Goal: Task Accomplishment & Management: Use online tool/utility

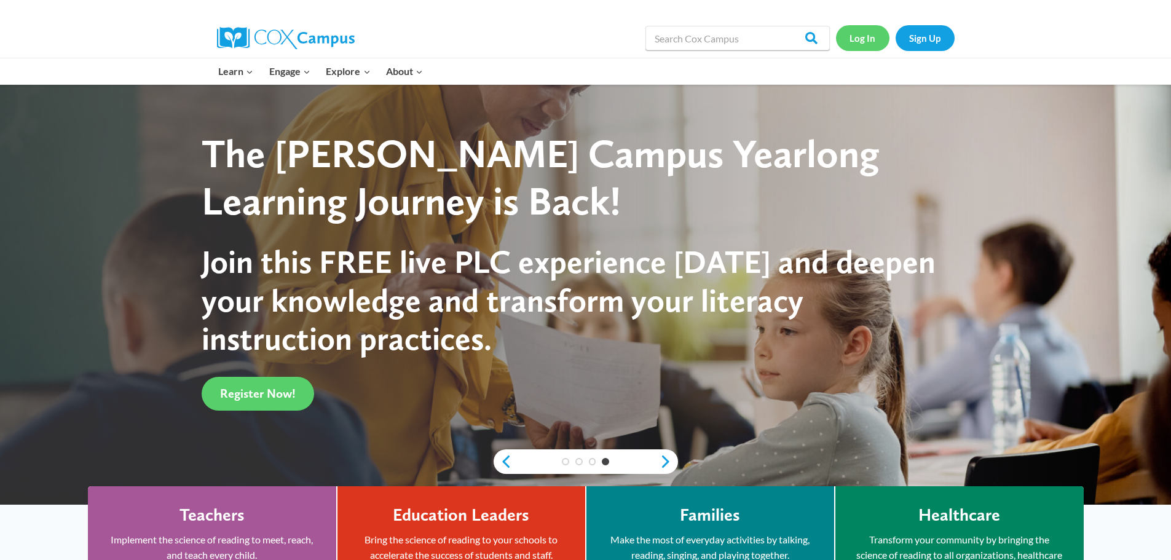
click at [872, 43] on link "Log In" at bounding box center [862, 37] width 53 height 25
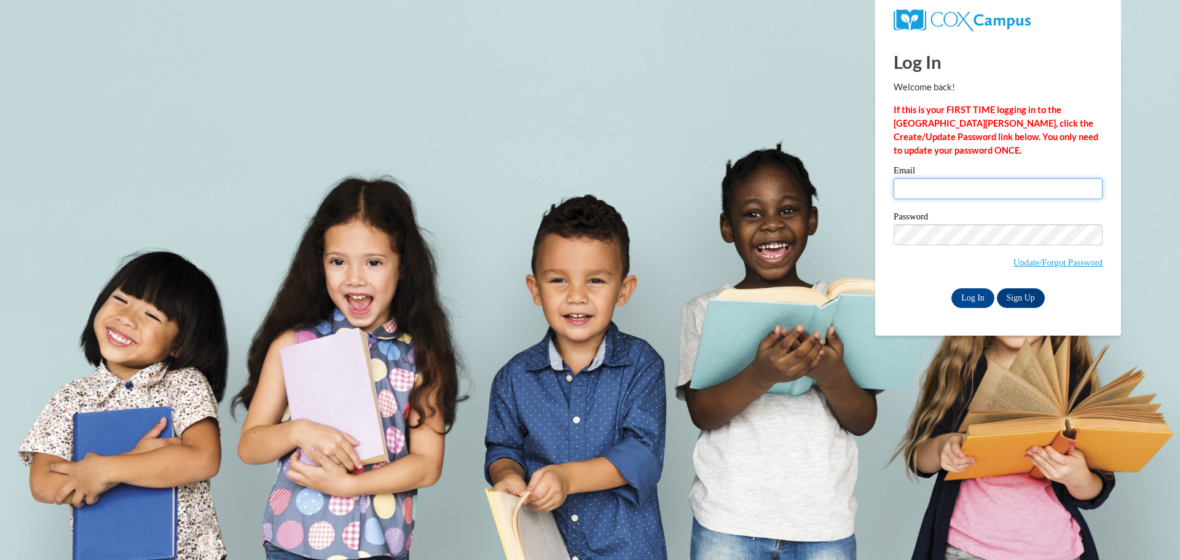
click at [936, 186] on input "Email" at bounding box center [997, 188] width 209 height 21
type input "ebergmann@grafton.k12.wi.us"
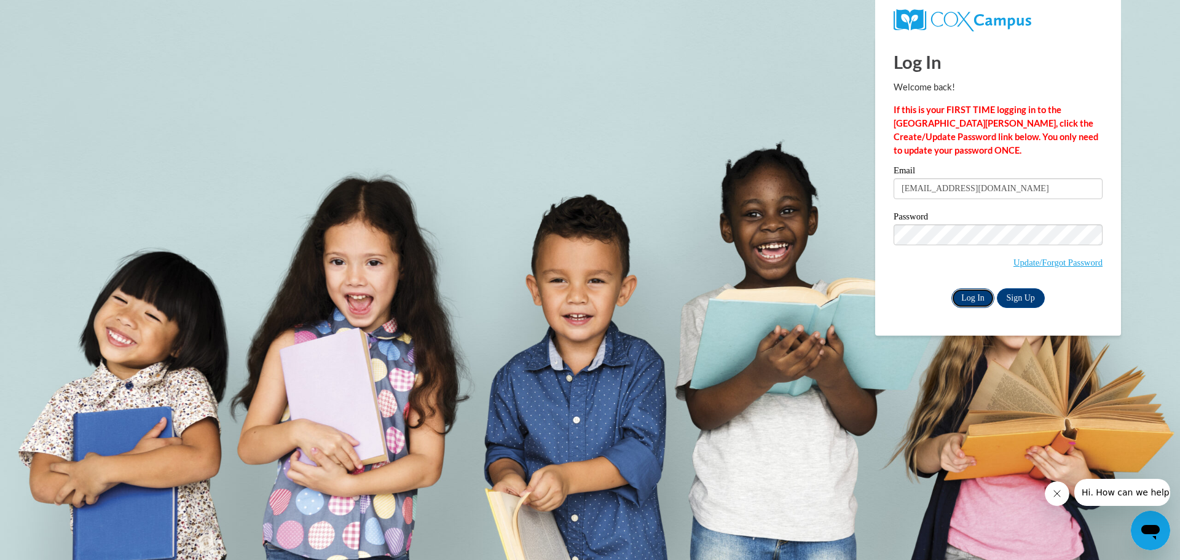
click at [960, 292] on input "Log In" at bounding box center [972, 298] width 43 height 20
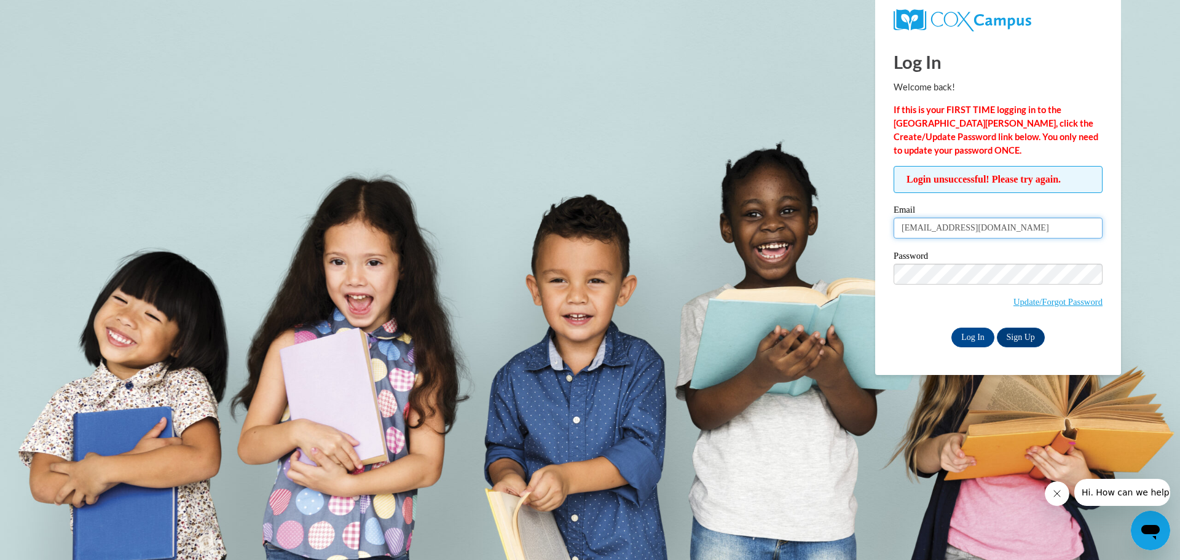
drag, startPoint x: 1029, startPoint y: 236, endPoint x: 879, endPoint y: 246, distance: 149.7
click at [879, 246] on div "Log In Welcome back! If this is your FIRST TIME logging in to the NEW Cox Campu…" at bounding box center [998, 206] width 264 height 338
type input "ebergmann@grafton.k12.wi.us"
click at [951, 328] on input "Log In" at bounding box center [972, 338] width 43 height 20
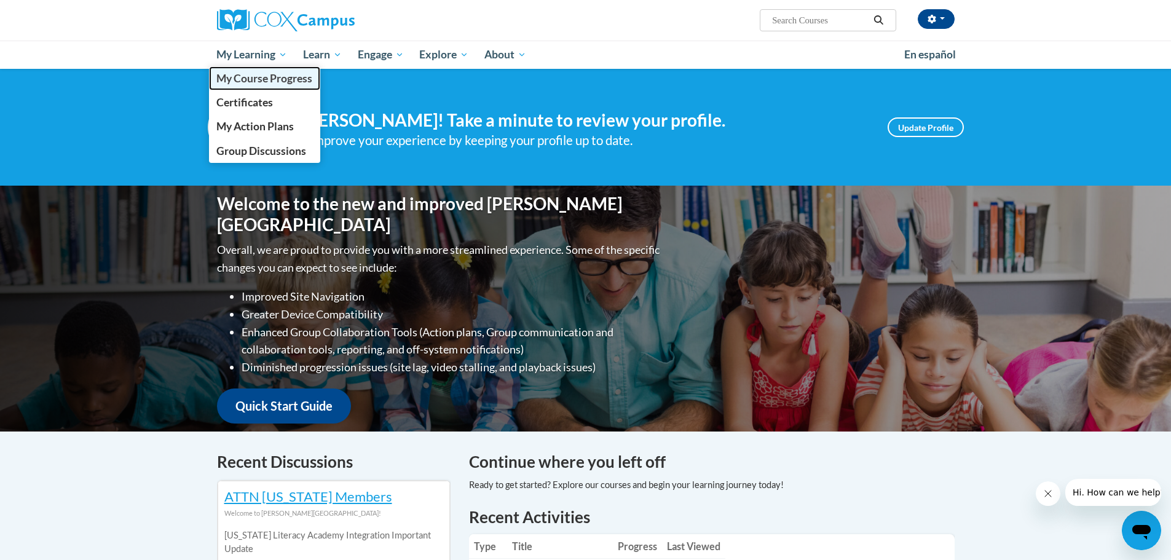
click at [270, 80] on span "My Course Progress" at bounding box center [264, 78] width 96 height 13
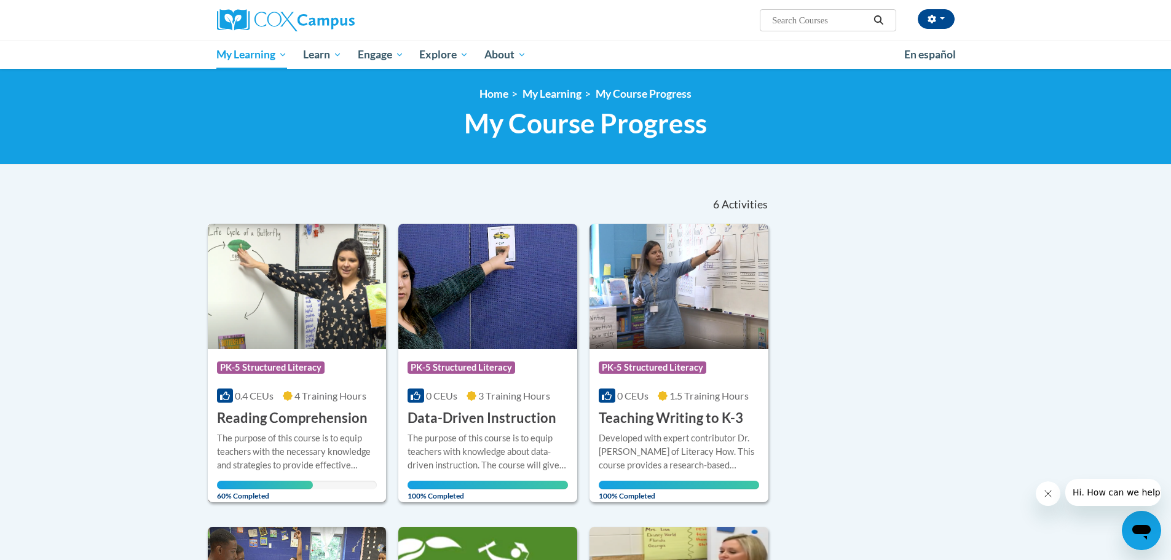
click at [339, 415] on h3 "Reading Comprehension" at bounding box center [292, 418] width 151 height 19
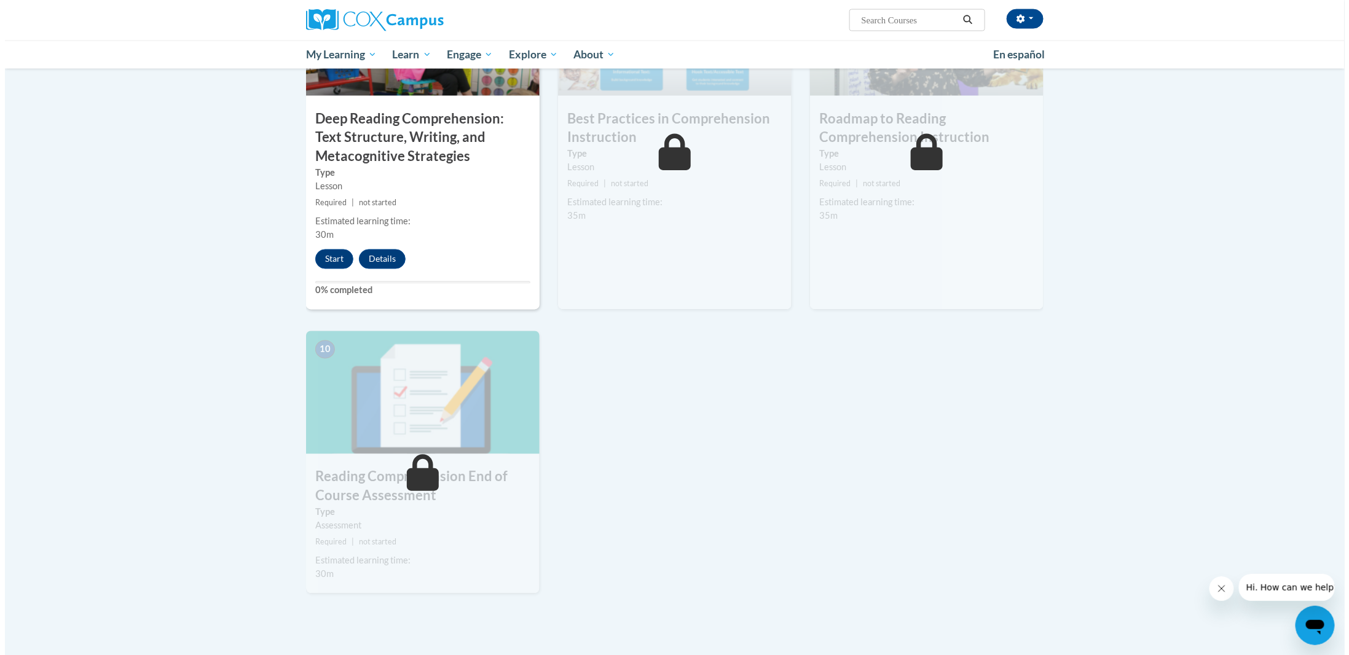
scroll to position [860, 0]
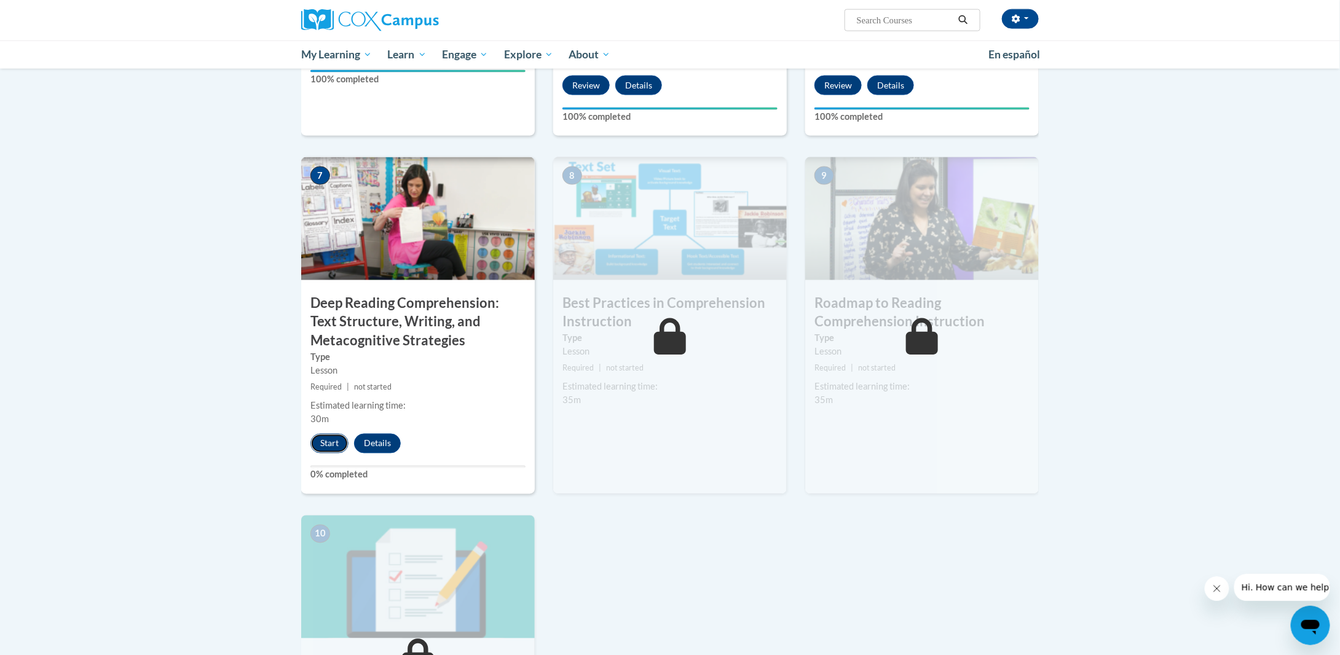
click at [332, 442] on button "Start" at bounding box center [329, 444] width 38 height 20
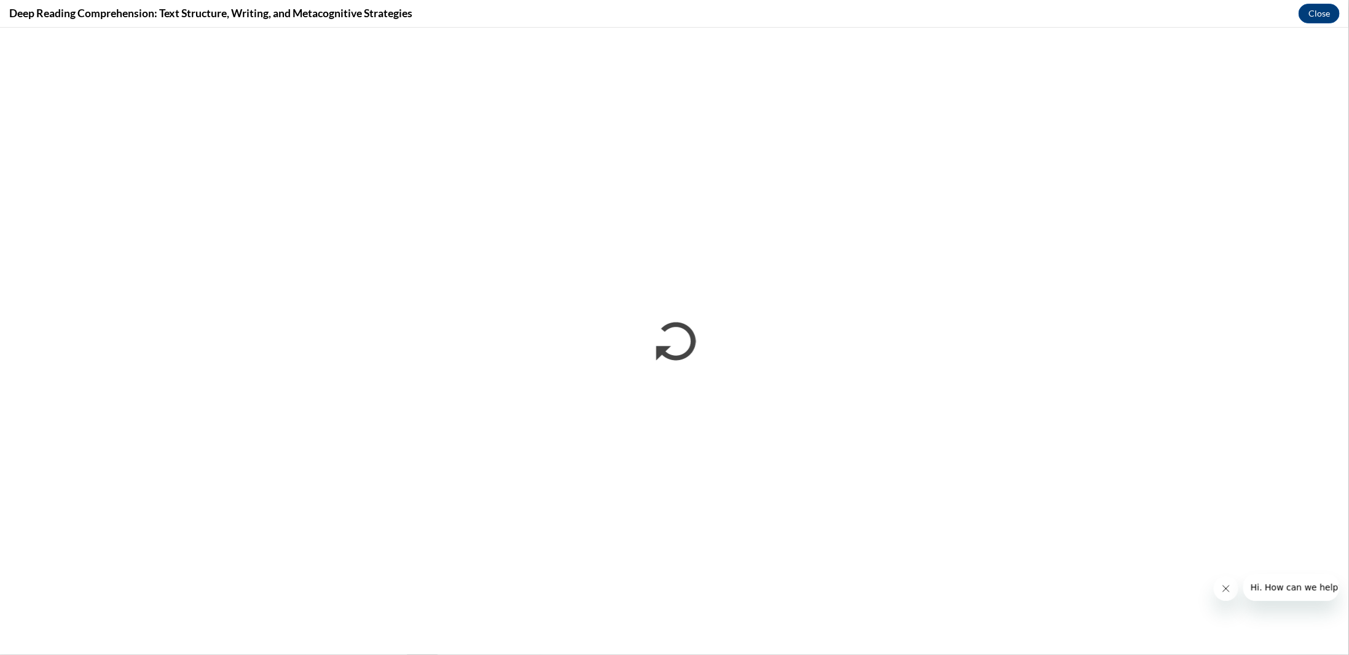
scroll to position [0, 0]
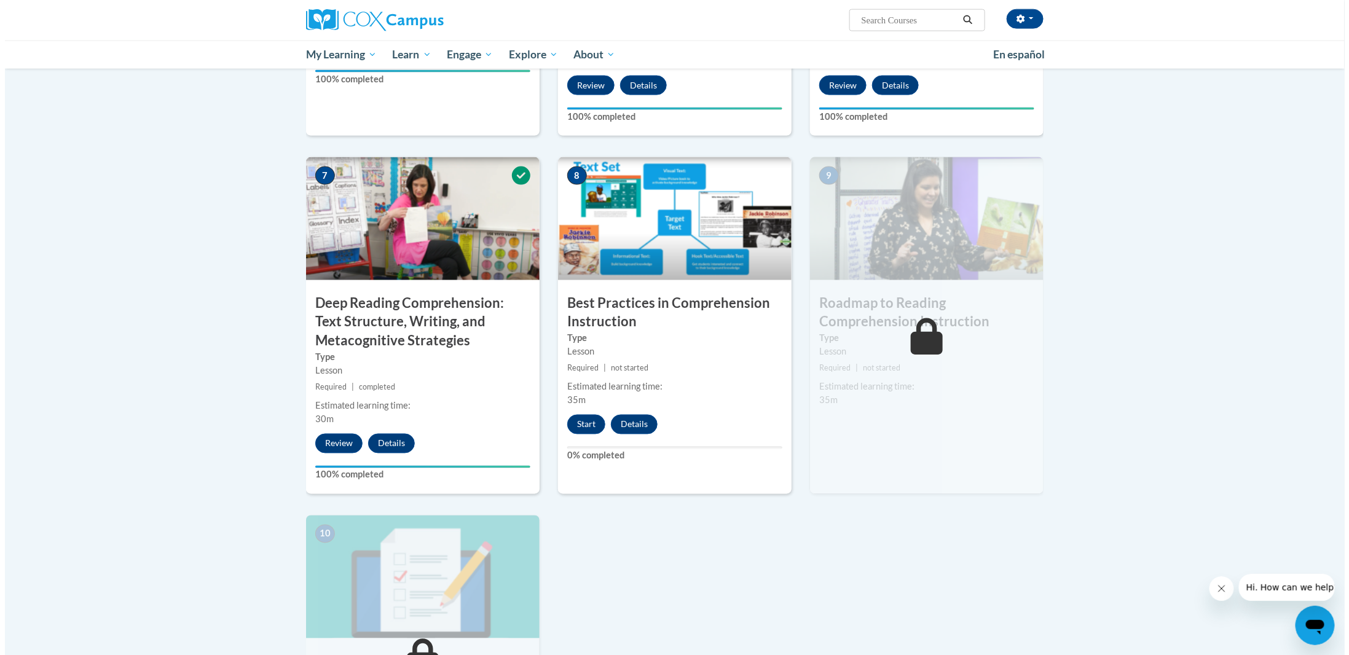
scroll to position [983, 0]
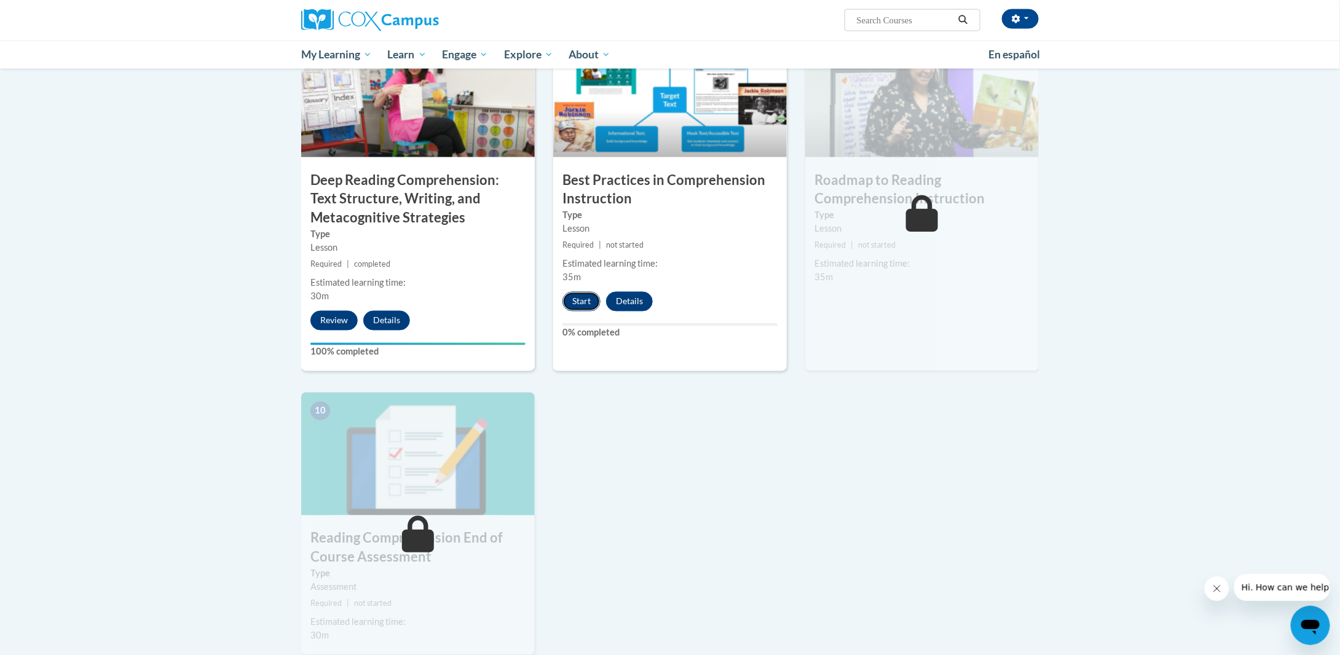
click at [587, 297] on button "Start" at bounding box center [581, 302] width 38 height 20
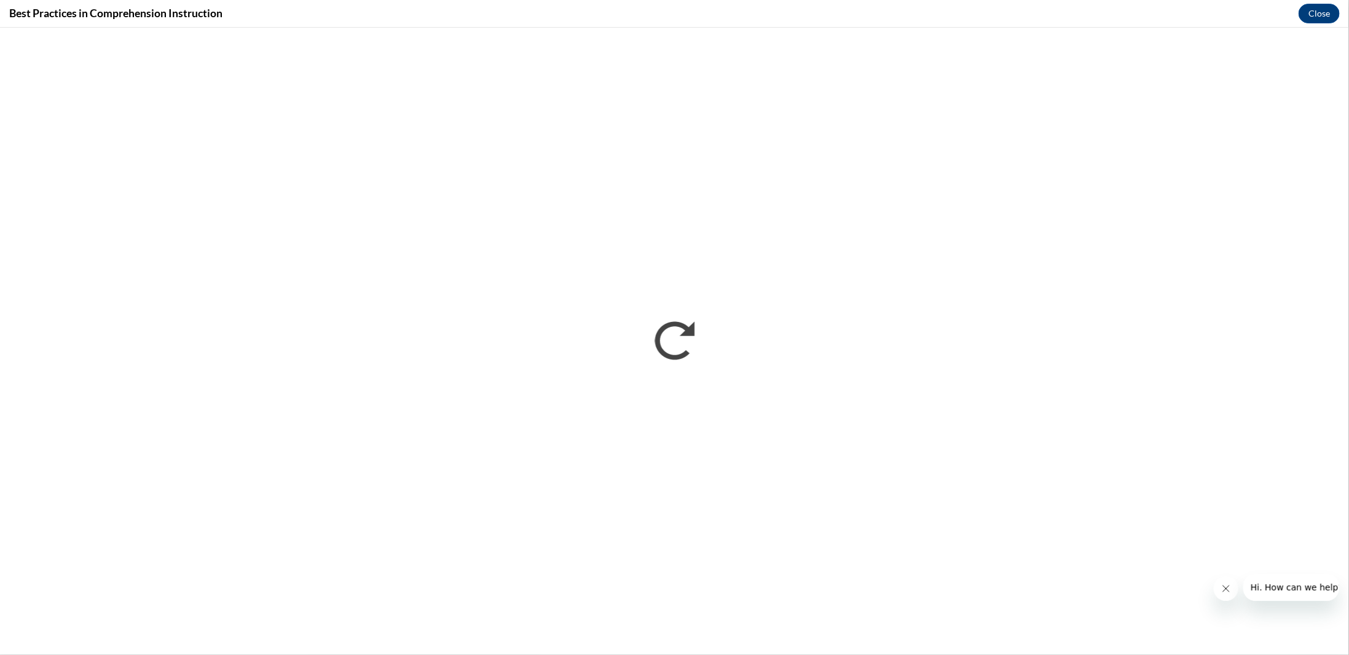
scroll to position [0, 0]
